Goal: Information Seeking & Learning: Find opportunities

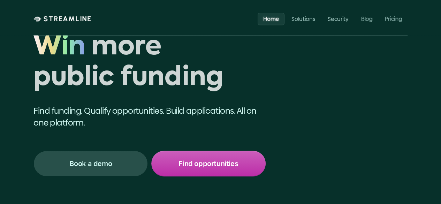
scroll to position [35, 0]
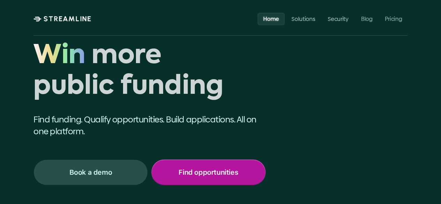
click at [203, 172] on p "Find opportunities" at bounding box center [208, 172] width 60 height 9
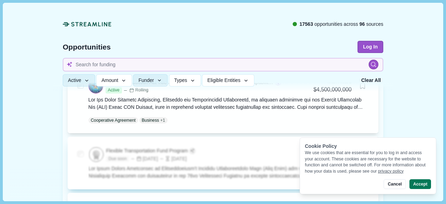
scroll to position [139, 0]
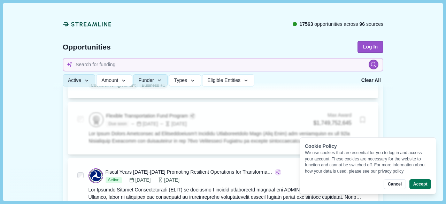
click at [394, 184] on button "Cancel" at bounding box center [395, 184] width 22 height 10
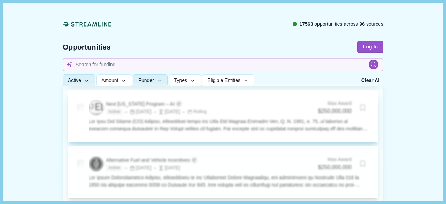
scroll to position [627, 0]
